Goal: Information Seeking & Learning: Learn about a topic

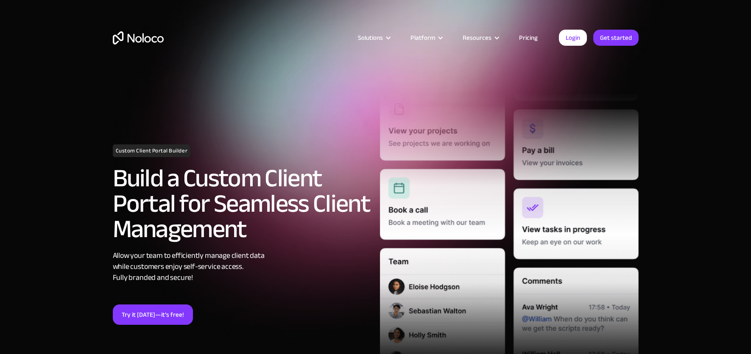
click at [532, 36] on link "Pricing" at bounding box center [528, 37] width 40 height 11
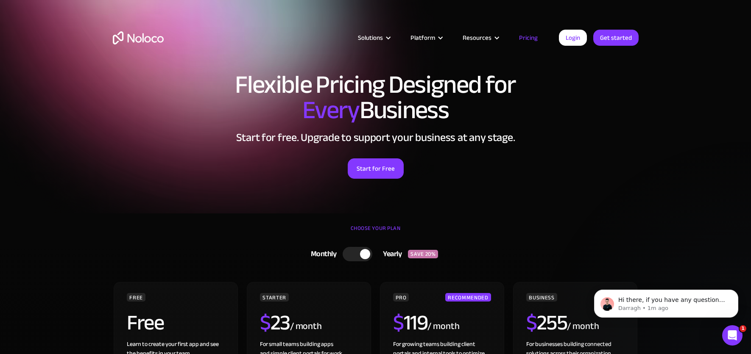
click at [128, 36] on img "home" at bounding box center [138, 37] width 51 height 13
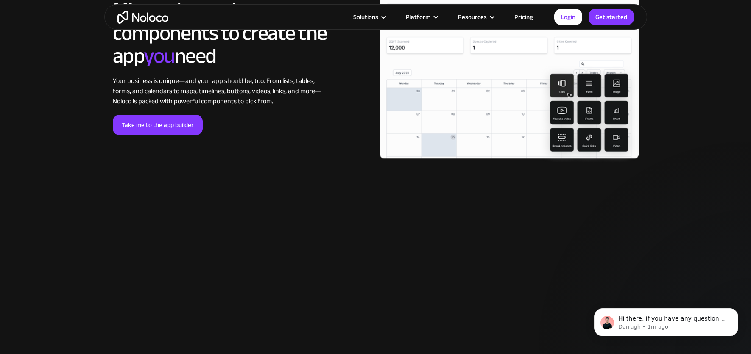
scroll to position [1899, 0]
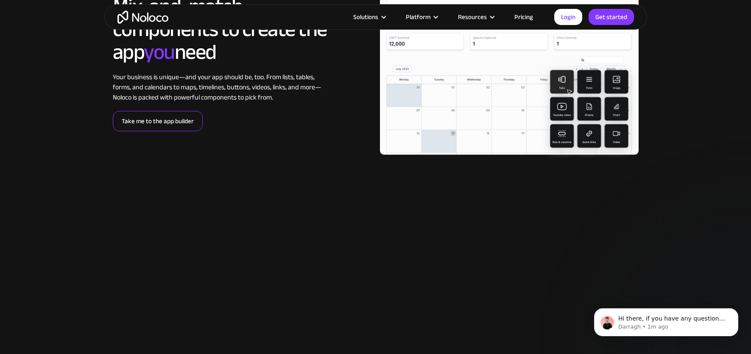
click at [170, 124] on link "Take me to the app builder" at bounding box center [158, 121] width 90 height 20
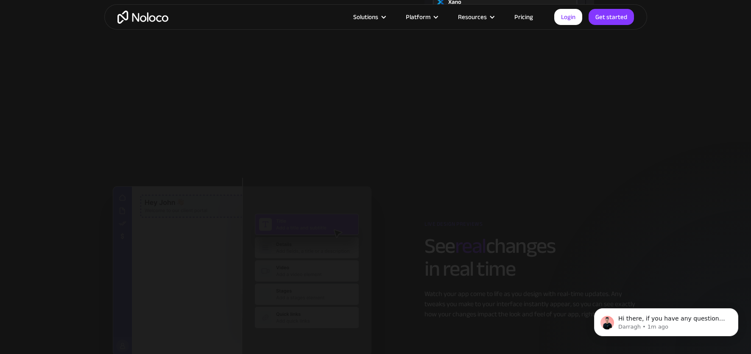
scroll to position [1262, 0]
